Goal: Task Accomplishment & Management: Use online tool/utility

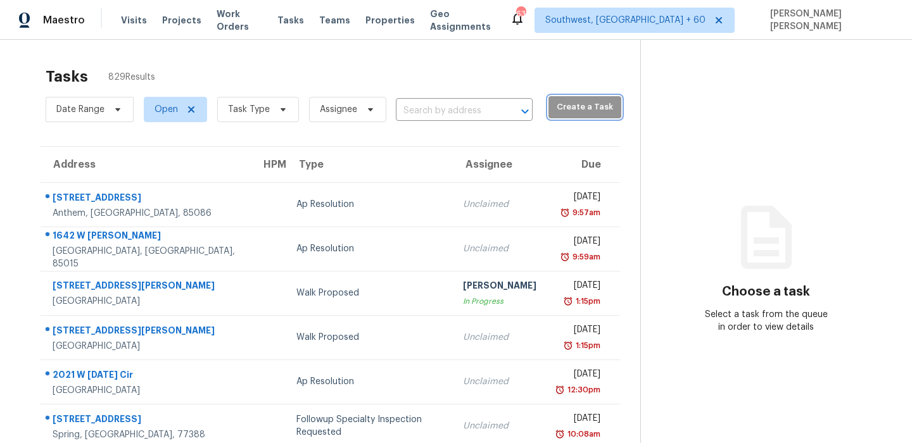
click at [566, 112] on span "Create a Task" at bounding box center [585, 107] width 60 height 15
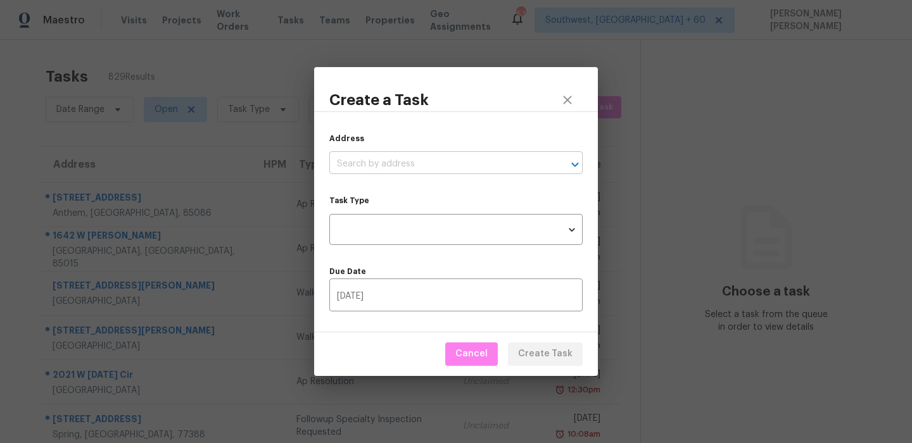
click at [344, 155] on input "text" at bounding box center [438, 165] width 218 height 20
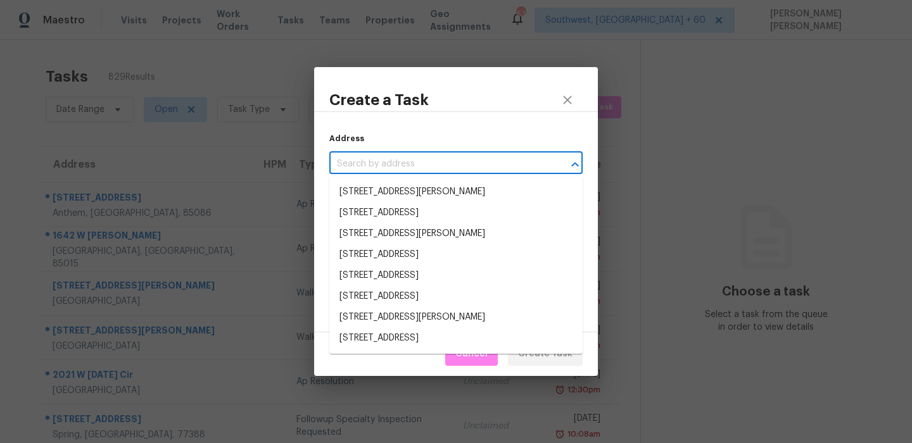
paste input "[STREET_ADDRESS]"
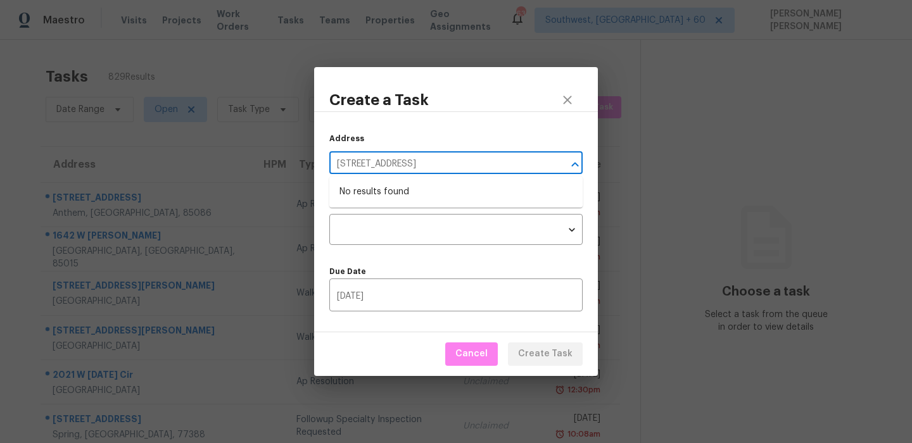
type input "[STREET_ADDRESS]"
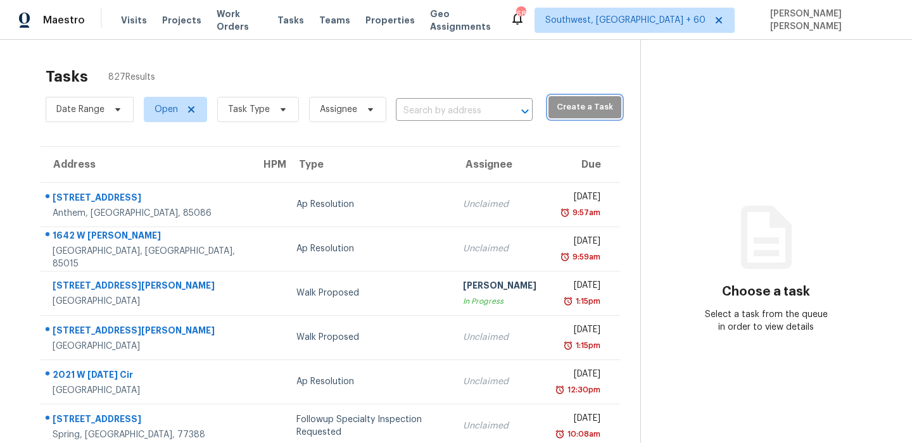
click at [575, 106] on span "Create a Task" at bounding box center [585, 107] width 60 height 15
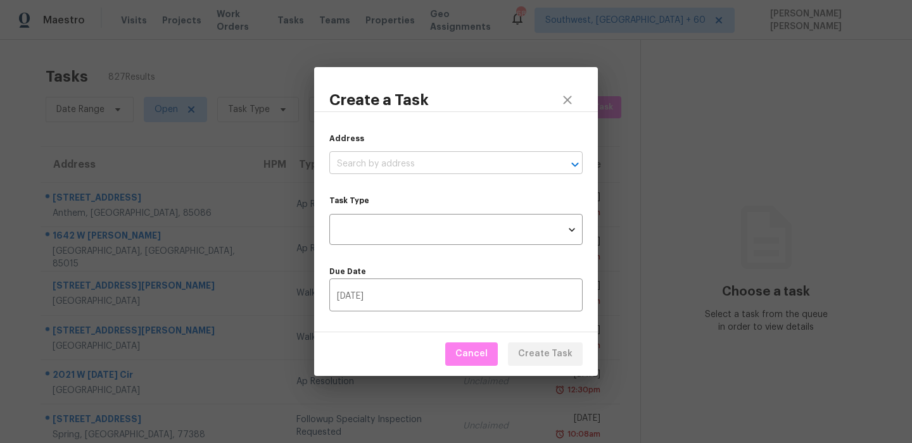
click at [352, 162] on input "text" at bounding box center [438, 165] width 218 height 20
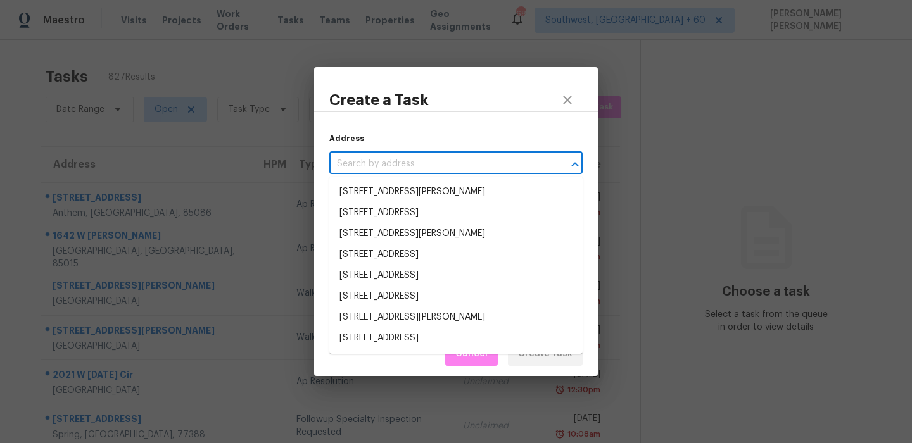
paste input "[STREET_ADDRESS]"
type input "[STREET_ADDRESS]"
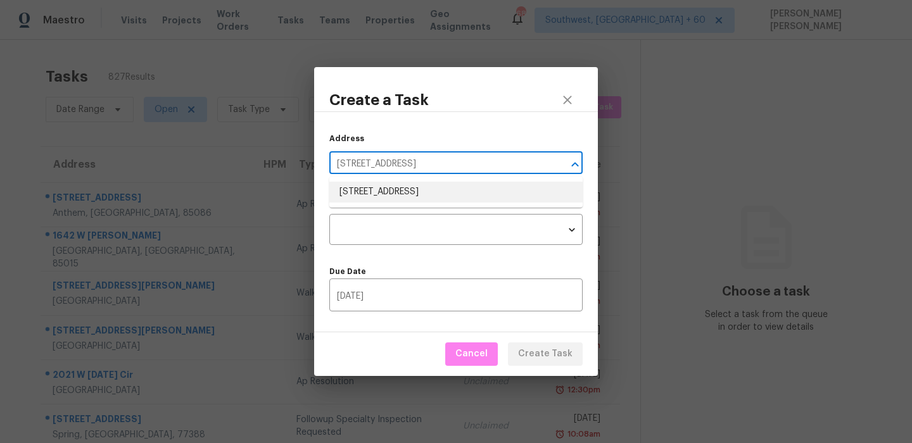
click at [377, 200] on li "[STREET_ADDRESS]" at bounding box center [455, 192] width 253 height 21
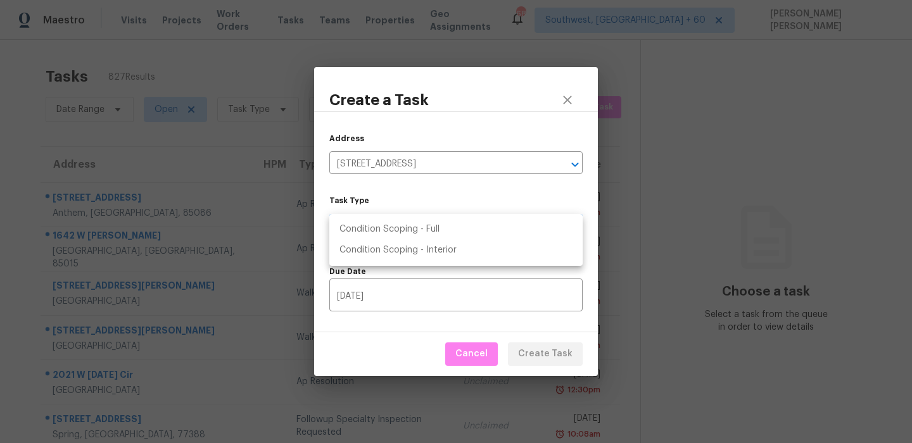
click at [376, 224] on body "Maestro Visits Projects Work Orders Tasks Teams Properties Geo Assignments 681 …" at bounding box center [456, 221] width 912 height 443
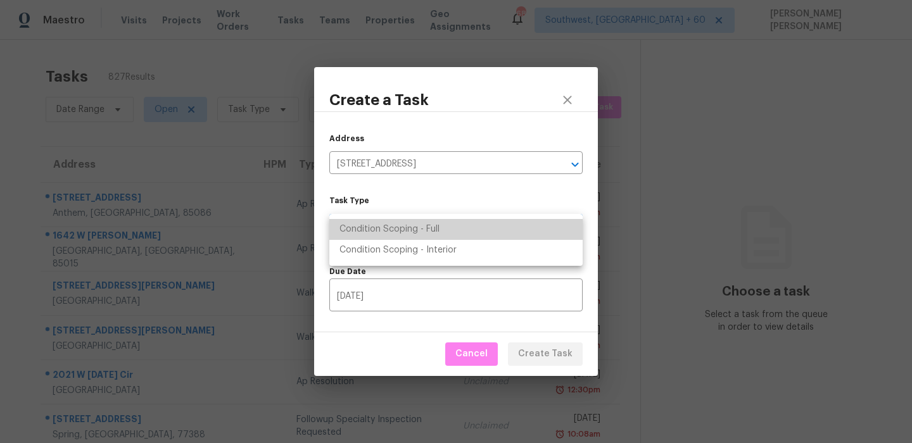
click at [400, 232] on li "Condition Scoping - Full" at bounding box center [455, 229] width 253 height 21
type input "virtual_full_assessment"
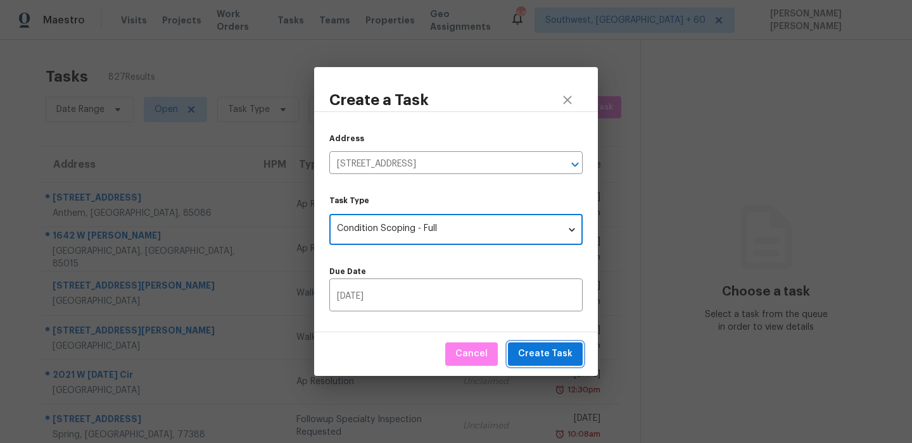
click at [537, 355] on span "Create Task" at bounding box center [545, 354] width 54 height 16
